Goal: Task Accomplishment & Management: Manage account settings

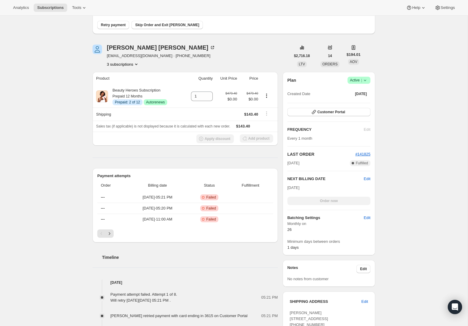
scroll to position [50, 0]
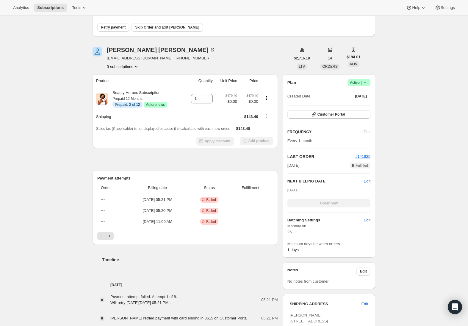
click at [113, 66] on button "3 subscriptions" at bounding box center [123, 67] width 32 height 6
click at [115, 79] on span "206355464279" at bounding box center [114, 78] width 26 height 4
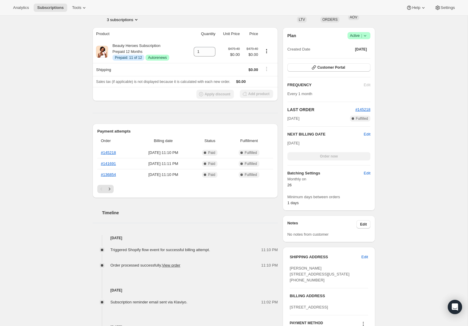
scroll to position [73, 0]
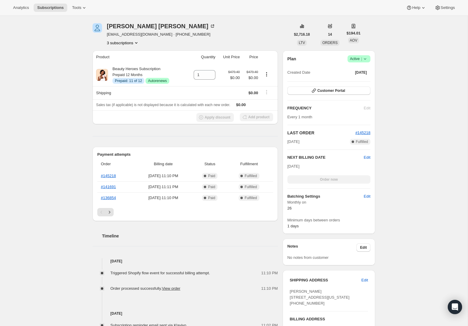
click at [114, 43] on button "3 subscriptions" at bounding box center [123, 43] width 32 height 6
click at [111, 62] on span "214506274903" at bounding box center [121, 64] width 43 height 6
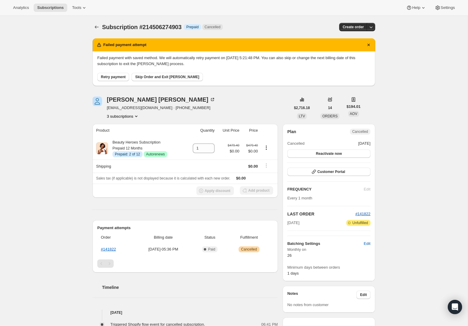
click at [124, 120] on div "[PERSON_NAME] [EMAIL_ADDRESS][DOMAIN_NAME] · [PHONE_NUMBER] 3 subscriptions $2,…" at bounding box center [231, 275] width 287 height 376
click at [125, 117] on button "3 subscriptions" at bounding box center [123, 116] width 32 height 6
click at [116, 148] on span "214513451095" at bounding box center [113, 147] width 26 height 4
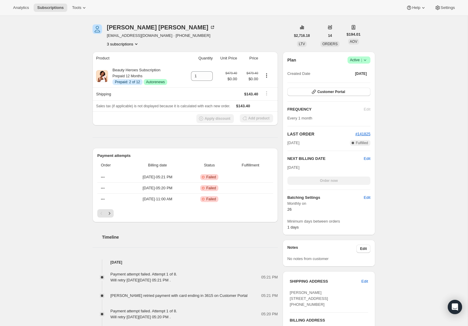
scroll to position [122, 0]
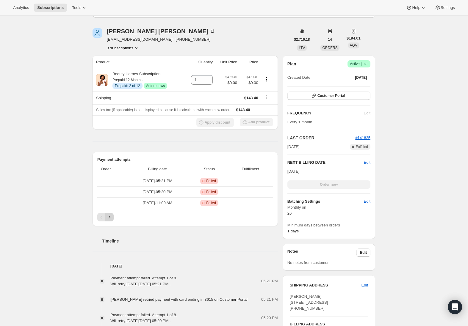
click at [110, 219] on icon "Next" at bounding box center [109, 217] width 6 height 6
click at [108, 201] on link "#141825" at bounding box center [108, 203] width 15 height 4
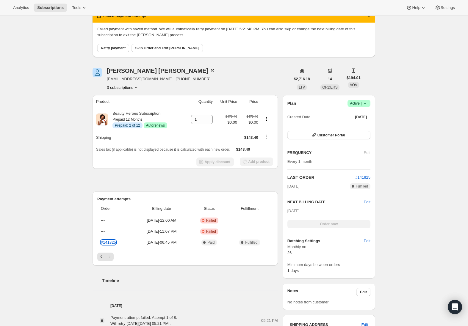
scroll to position [85, 0]
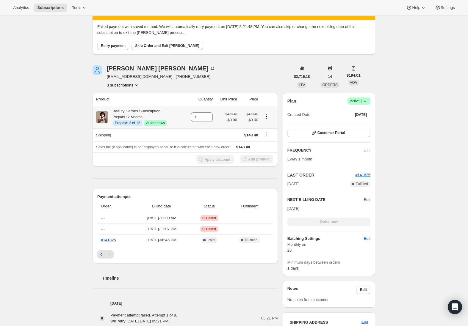
click at [266, 118] on icon "Product actions" at bounding box center [266, 117] width 6 height 6
click at [56, 154] on div "Subscription #214513451095. This page is ready Subscription #214513451095 Info …" at bounding box center [233, 265] width 467 height 669
click at [206, 159] on div "Apply discount Add product" at bounding box center [185, 159] width 178 height 9
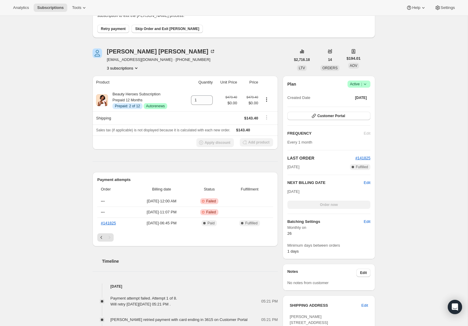
scroll to position [105, 0]
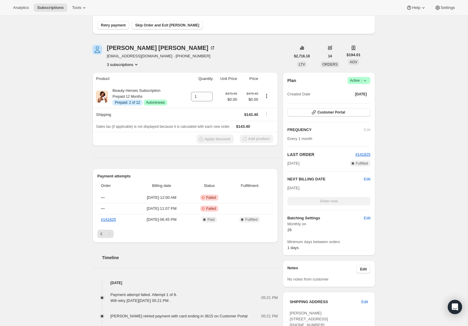
click at [62, 201] on div "Subscription #214513451095. This page is ready Subscription #214513451095 Info …" at bounding box center [233, 245] width 467 height 669
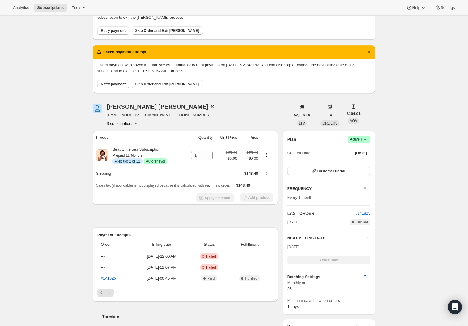
scroll to position [43, 0]
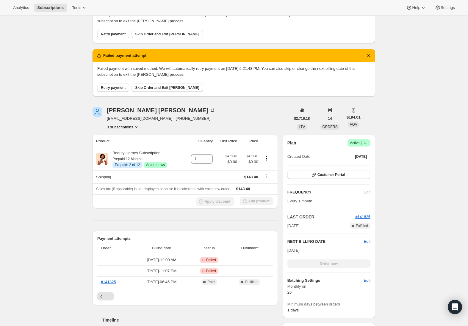
click at [120, 126] on button "3 subscriptions" at bounding box center [123, 127] width 32 height 6
click at [118, 137] on span "206355464279" at bounding box center [114, 138] width 26 height 4
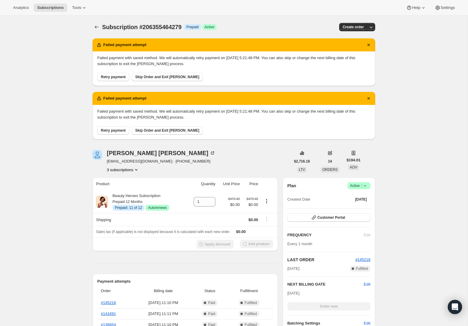
click at [120, 172] on button "3 subscriptions" at bounding box center [123, 170] width 32 height 6
click at [117, 203] on span "214513451095" at bounding box center [113, 201] width 26 height 4
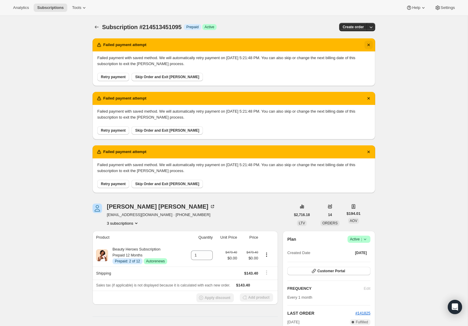
click at [367, 46] on icon "Dismiss notification" at bounding box center [368, 45] width 6 height 6
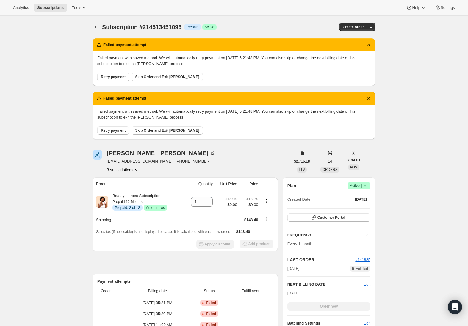
click at [367, 46] on icon "Dismiss notification" at bounding box center [368, 45] width 6 height 6
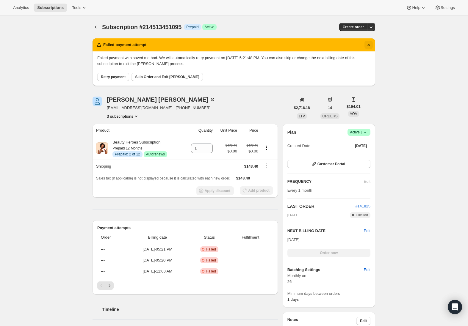
click at [366, 42] on icon "Dismiss notification" at bounding box center [368, 45] width 6 height 6
